Goal: Task Accomplishment & Management: Use online tool/utility

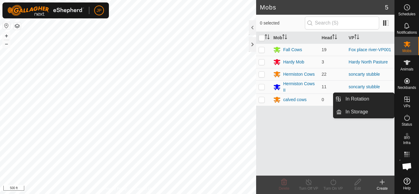
click at [408, 97] on icon at bounding box center [407, 99] width 7 height 7
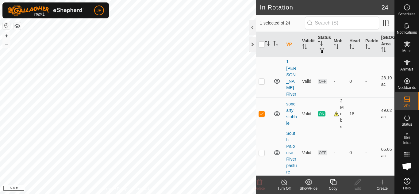
scroll to position [726, 0]
click at [335, 182] on icon at bounding box center [334, 182] width 8 height 7
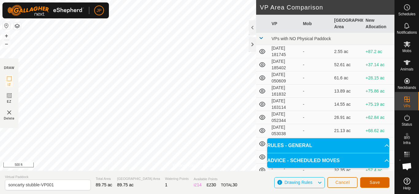
click at [377, 182] on span "Save" at bounding box center [375, 182] width 10 height 5
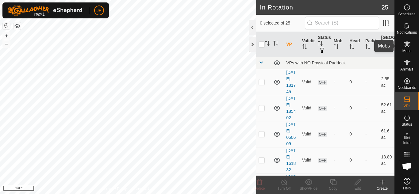
click at [406, 42] on icon at bounding box center [407, 44] width 7 height 6
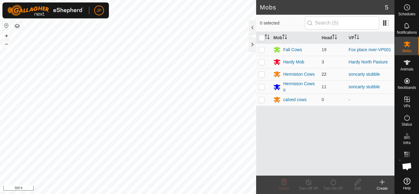
click at [263, 75] on p-checkbox at bounding box center [262, 74] width 6 height 5
checkbox input "true"
click at [262, 86] on p-checkbox at bounding box center [262, 86] width 6 height 5
checkbox input "true"
click at [334, 182] on icon at bounding box center [334, 182] width 8 height 7
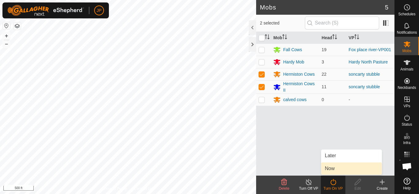
click at [332, 169] on link "Now" at bounding box center [351, 169] width 61 height 12
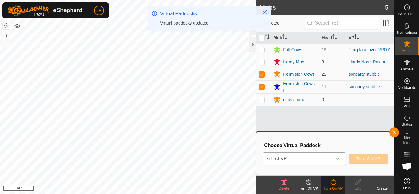
click at [337, 158] on icon "dropdown trigger" at bounding box center [337, 159] width 5 height 5
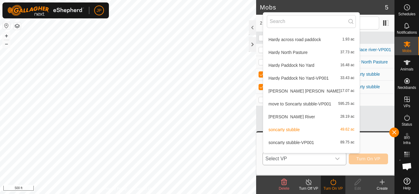
scroll to position [213, 0]
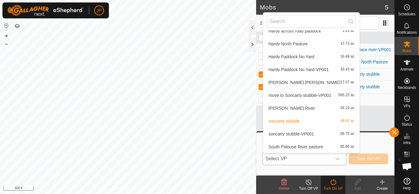
click at [296, 133] on li "soncarty stubble-VP001 89.75 ac" at bounding box center [311, 134] width 96 height 12
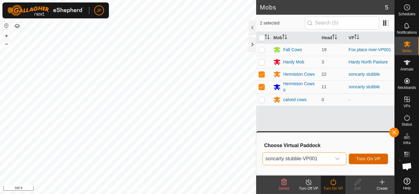
click at [367, 157] on span "Turn On VP" at bounding box center [369, 159] width 24 height 5
